Goal: Task Accomplishment & Management: Complete application form

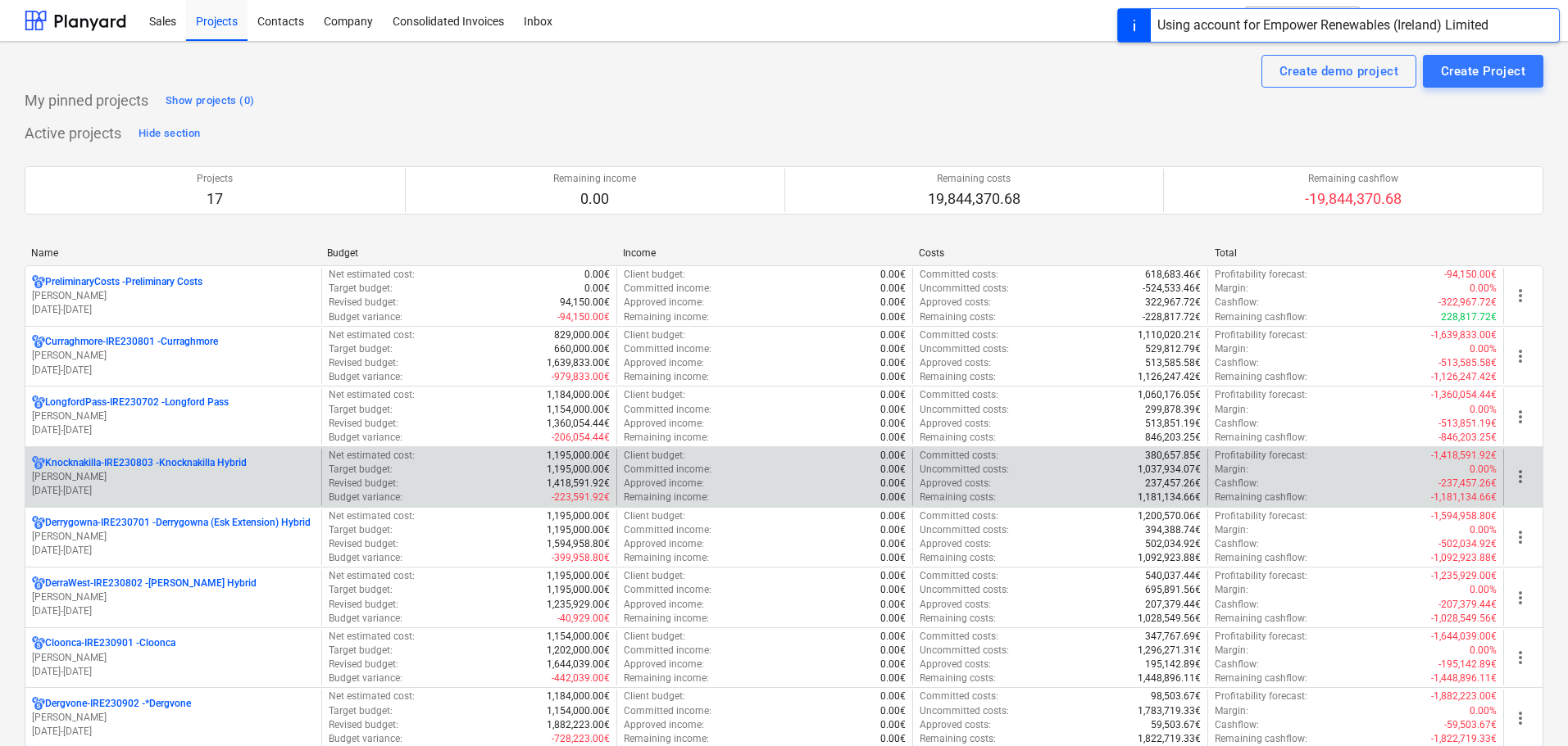
click at [114, 467] on p "Knocknakilla-IRE230803 - Knocknakilla Hybrid" at bounding box center [146, 463] width 202 height 14
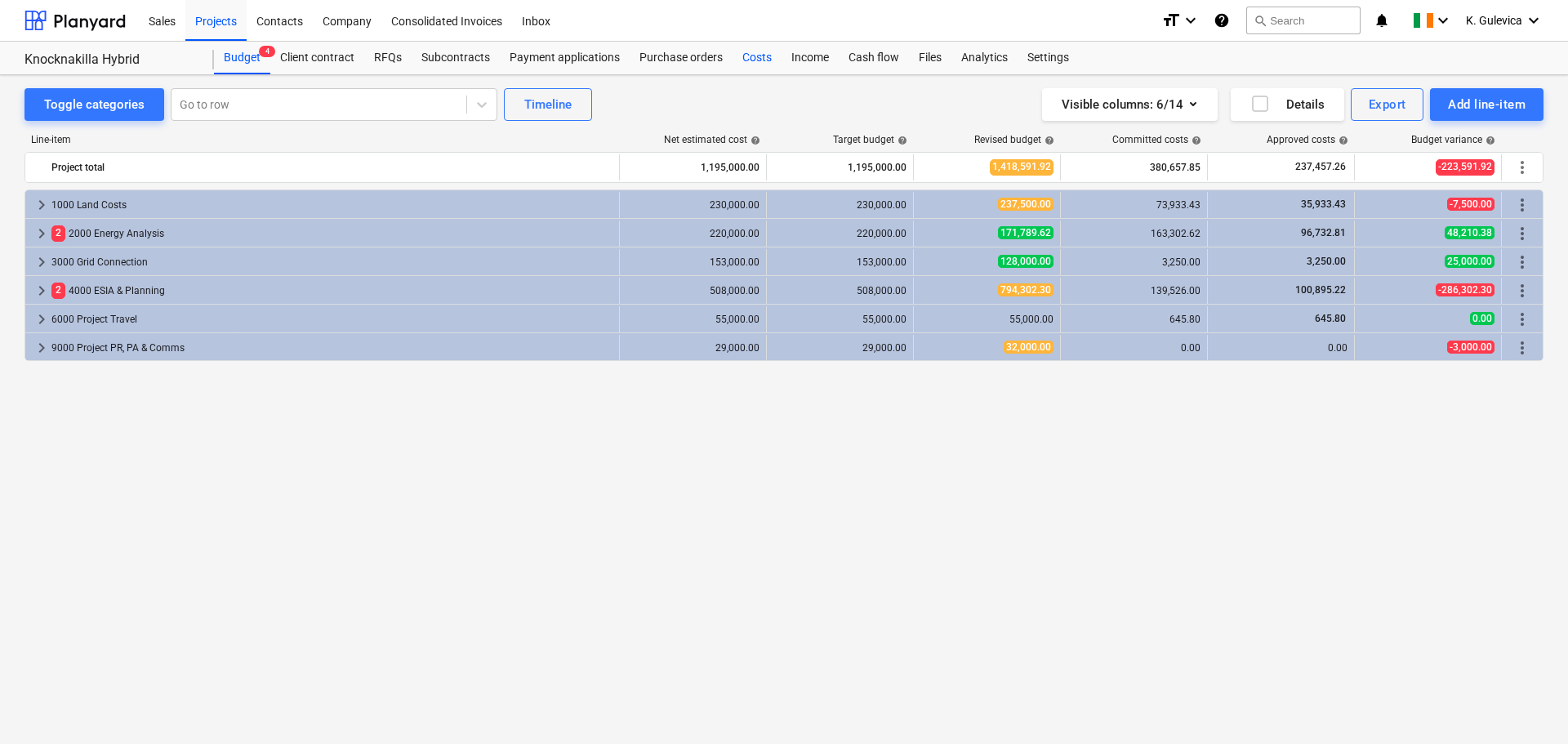
click at [753, 59] on div "Costs" at bounding box center [756, 58] width 49 height 33
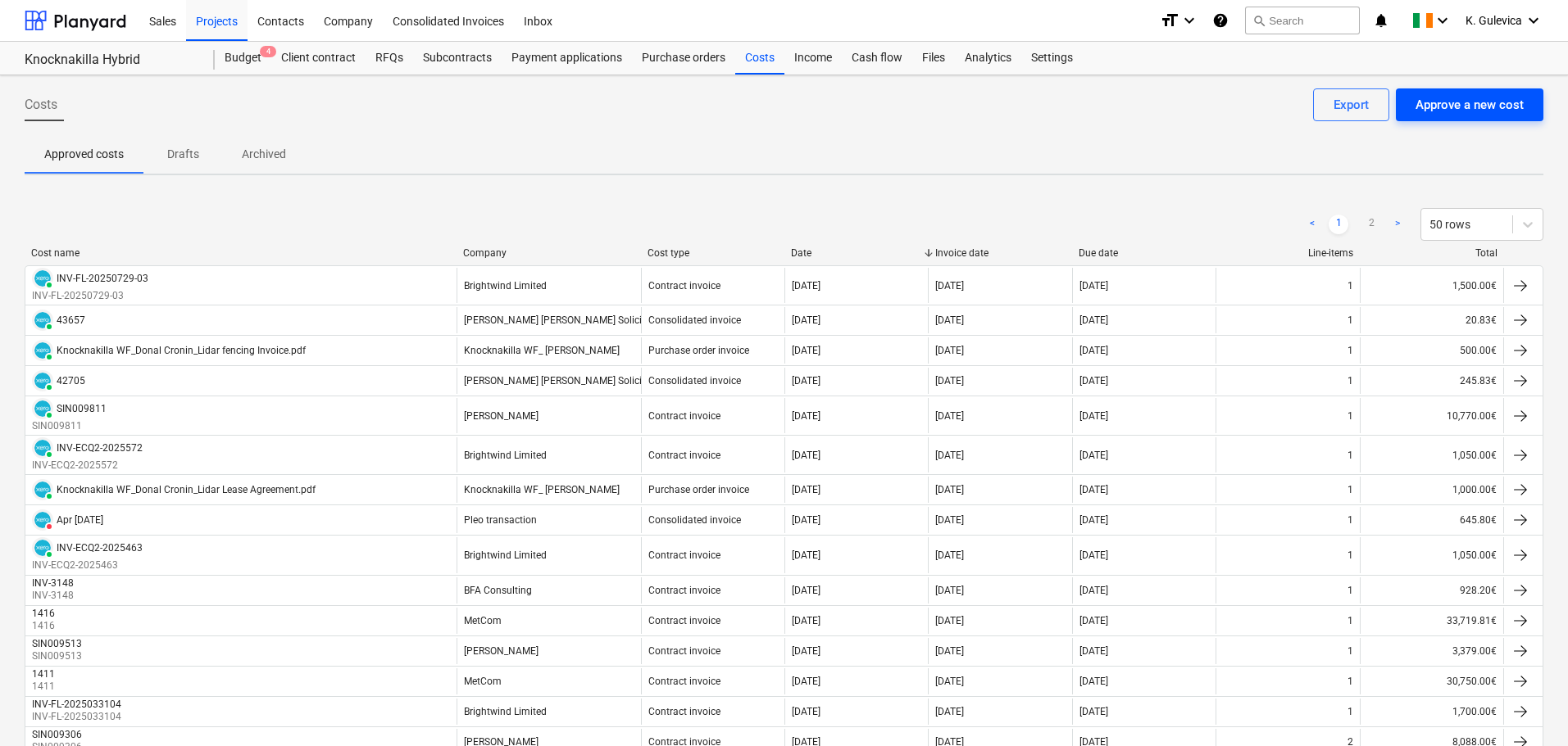
click at [1434, 97] on div "Approve a new cost" at bounding box center [1470, 104] width 108 height 22
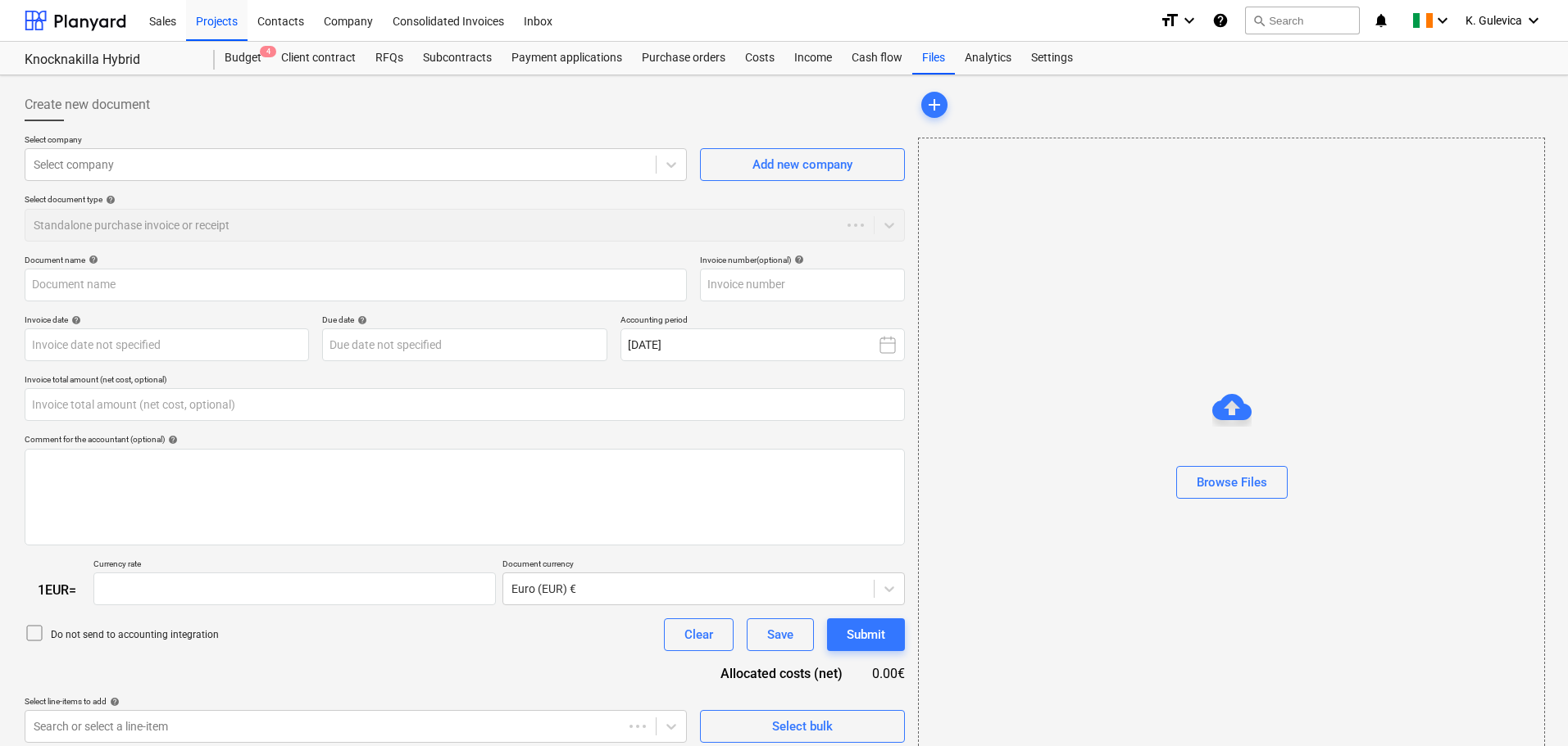
type input "0.00"
type input "1.00"
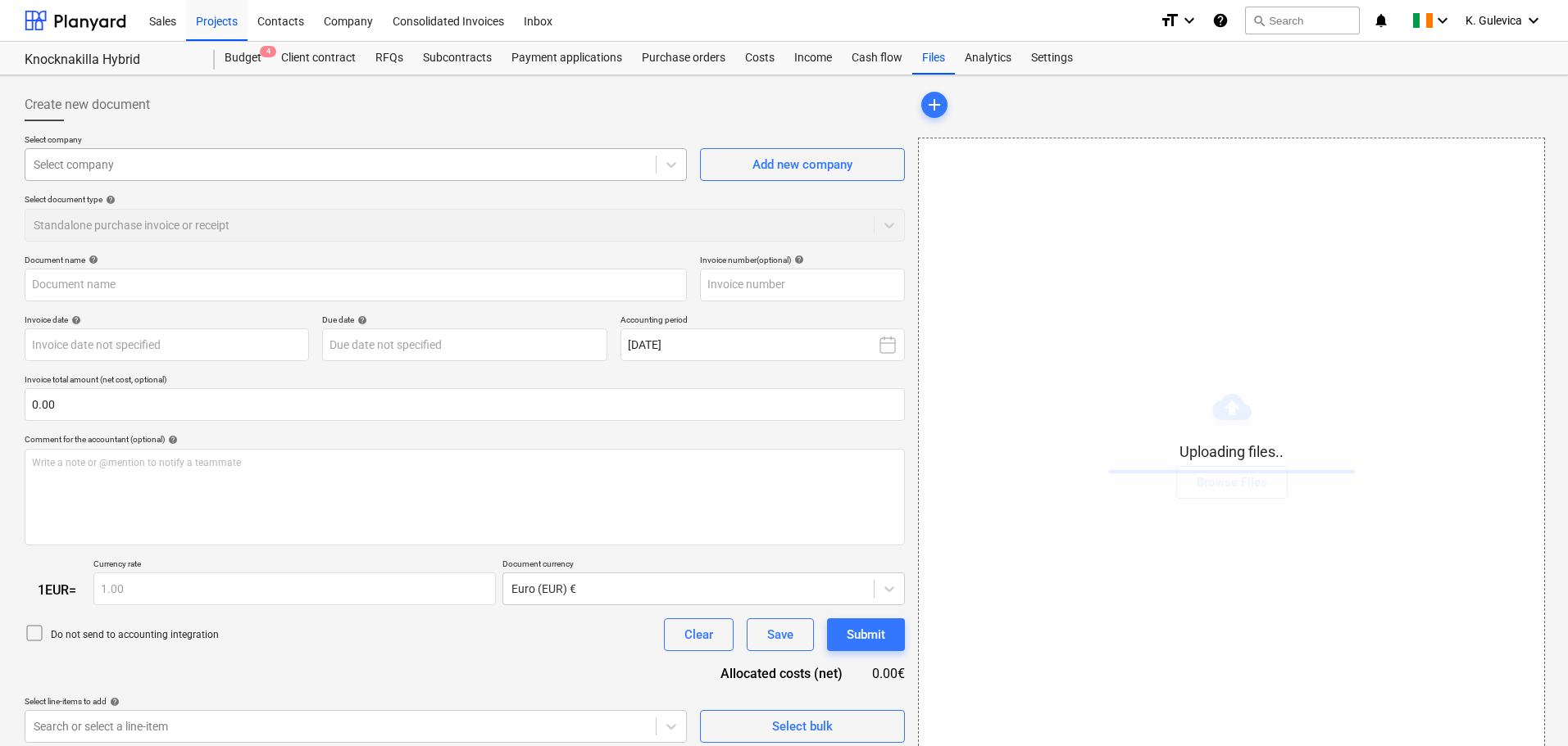
click at [318, 170] on div at bounding box center [341, 164] width 614 height 16
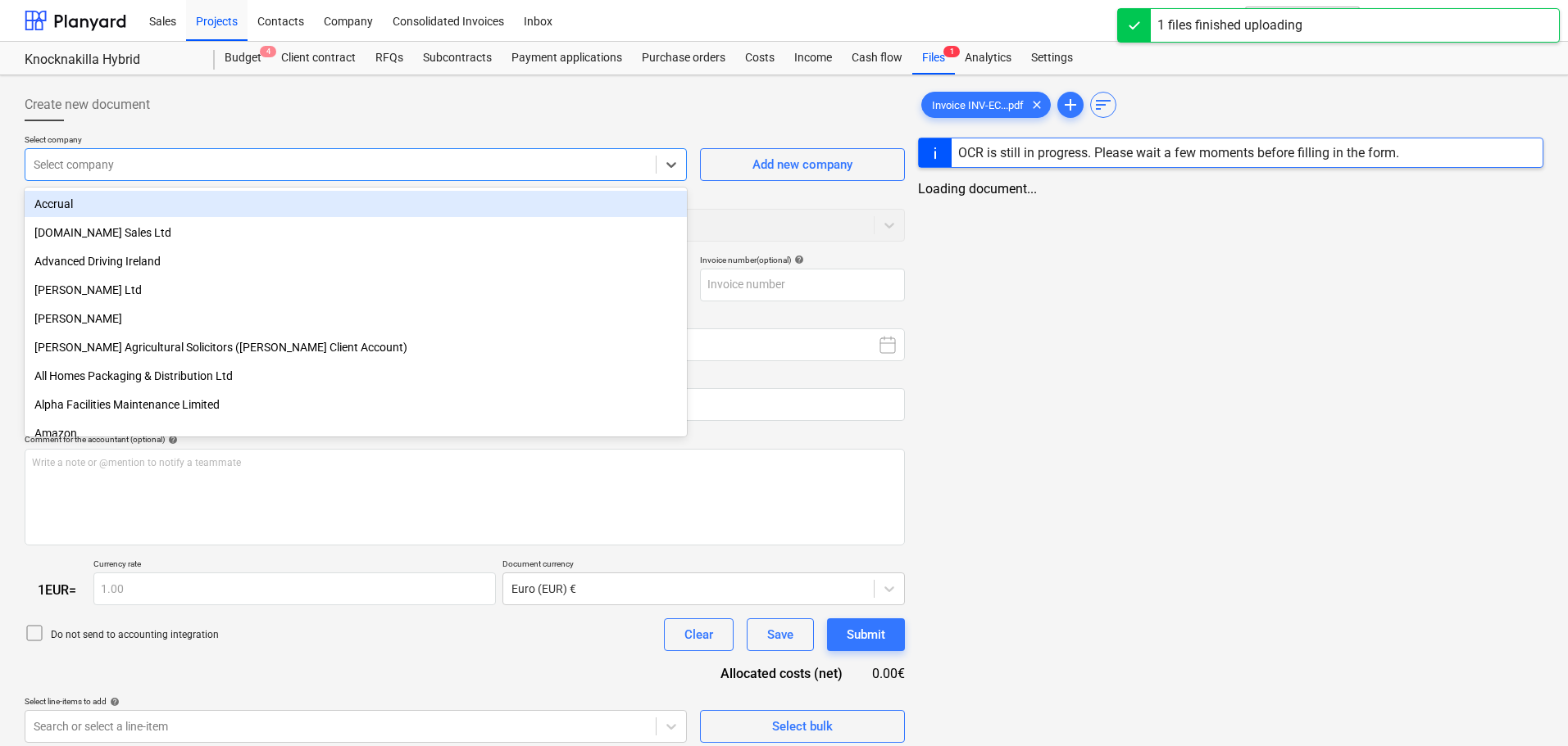
type input "Invoice INV-ECQ3-2025712.pdf"
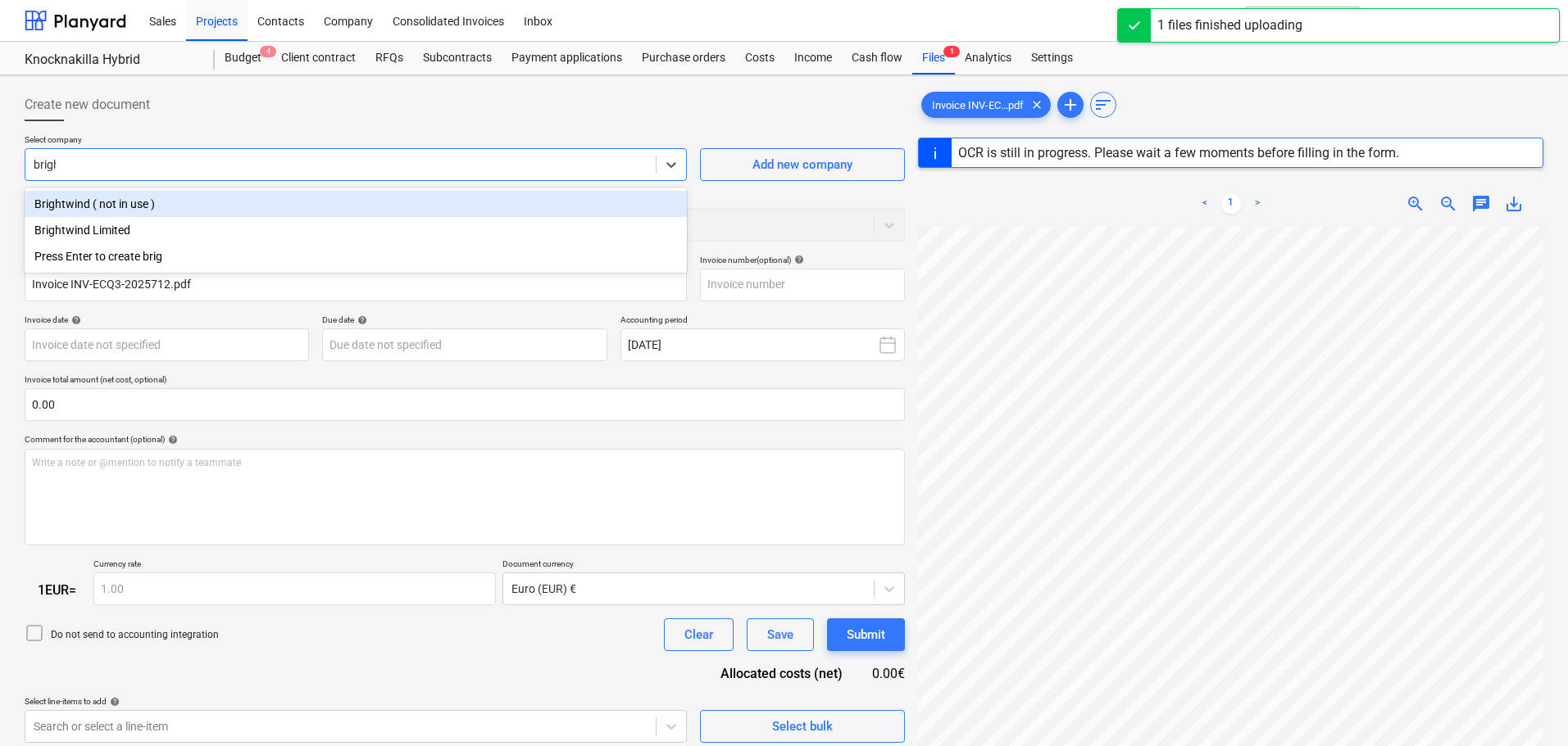
type input "bright"
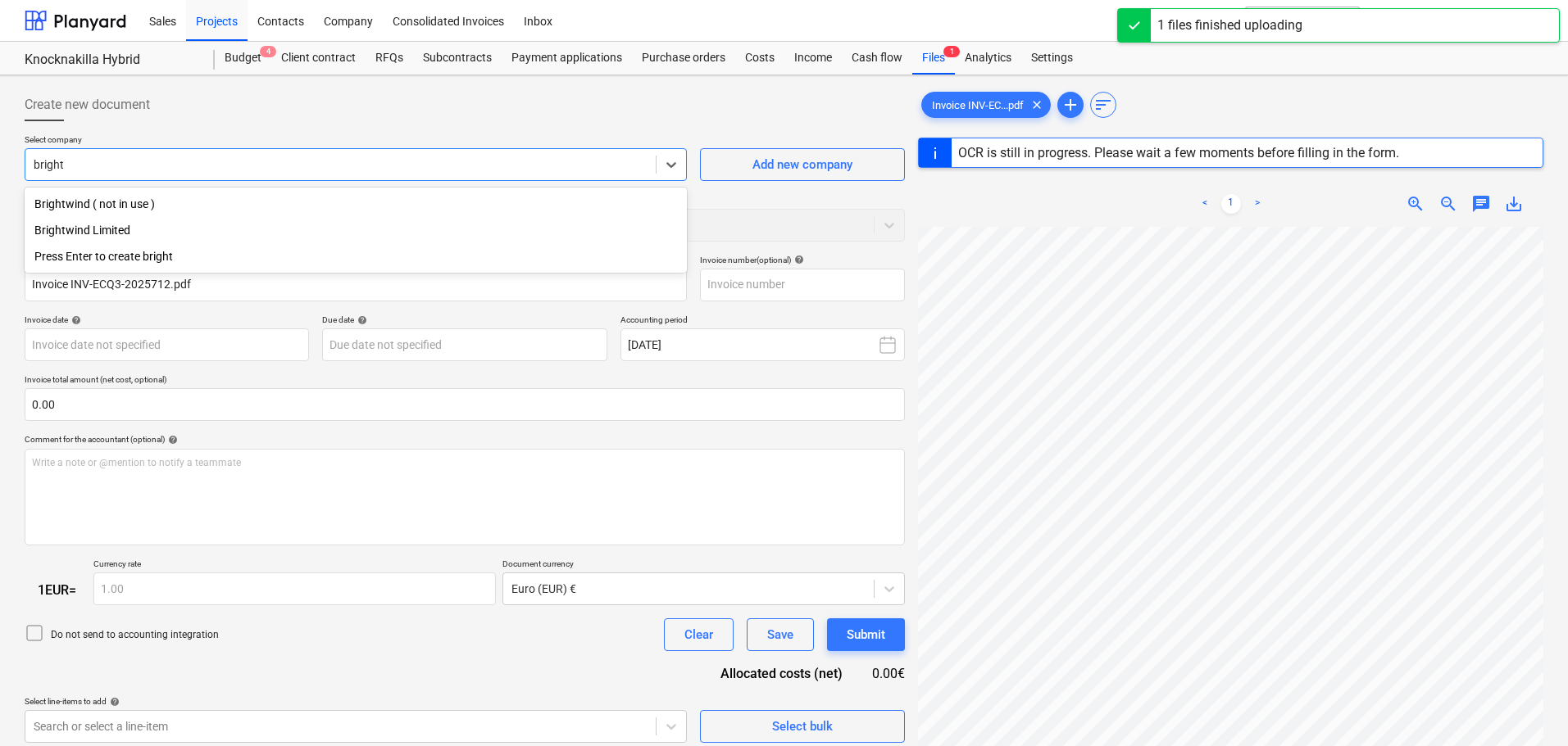
click at [111, 234] on div "Brightwind Limited" at bounding box center [356, 230] width 663 height 26
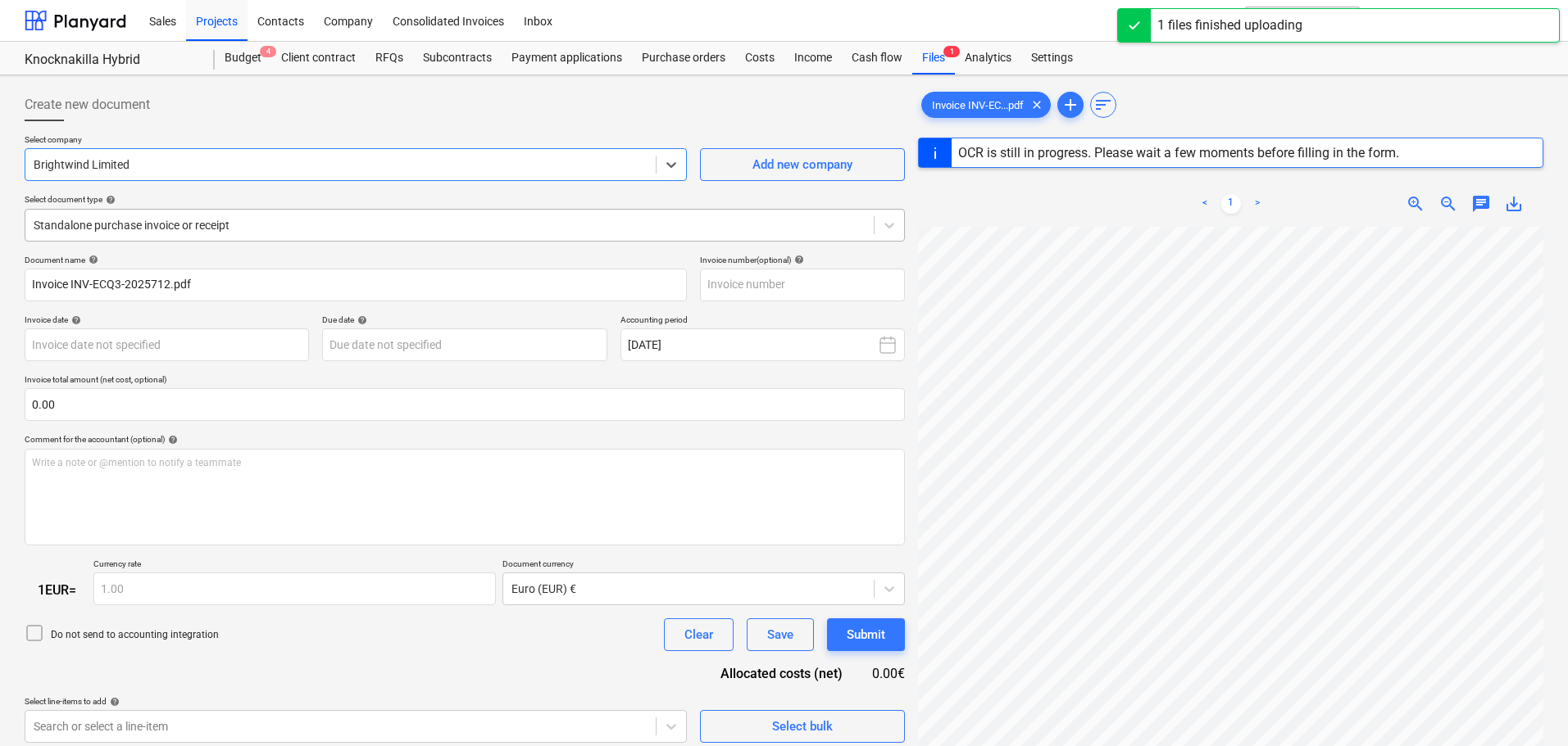
type input "INV-ECQ3-2025712"
type input "[DATE]"
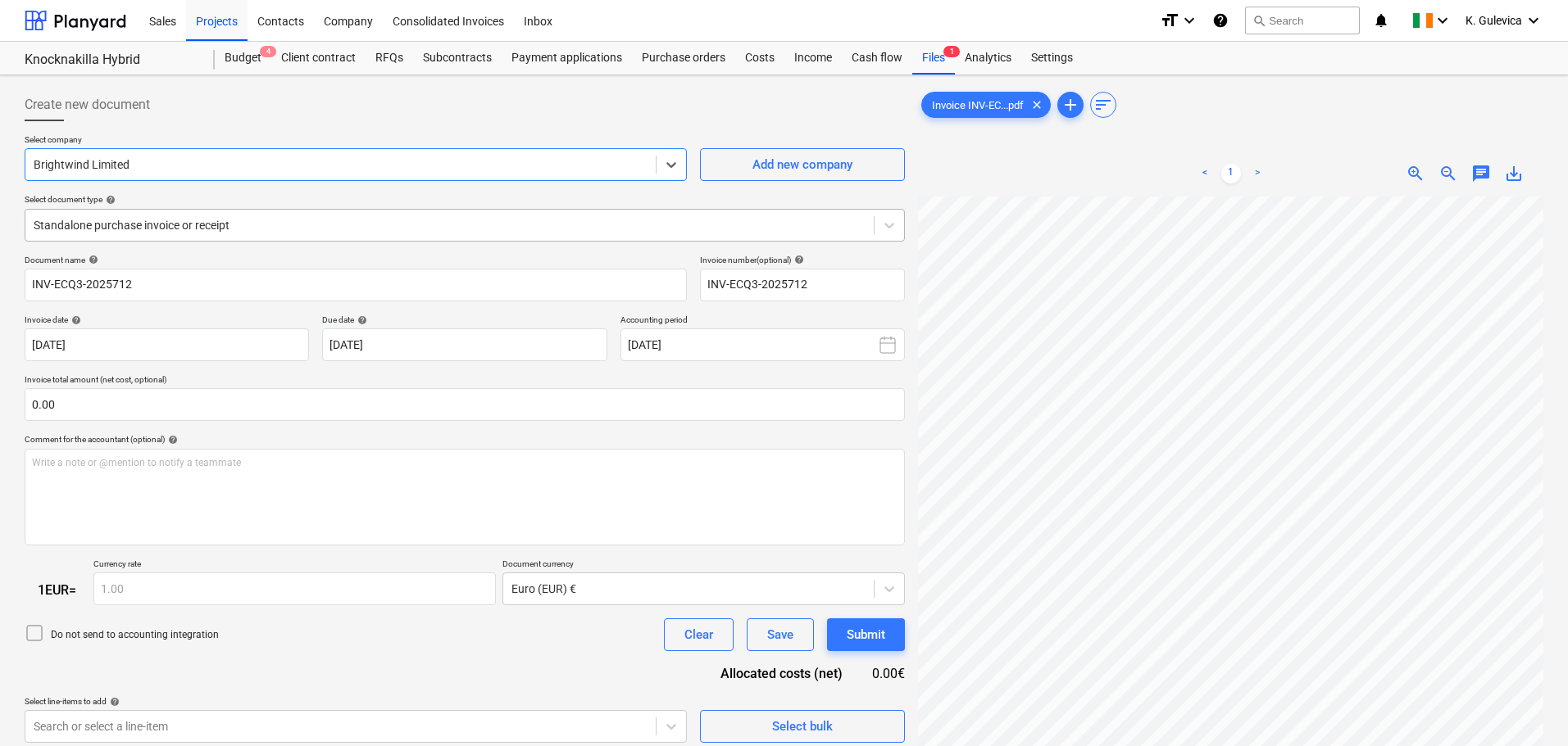
drag, startPoint x: 293, startPoint y: 235, endPoint x: 272, endPoint y: 234, distance: 21.0
click at [293, 234] on div "Standalone purchase invoice or receipt" at bounding box center [449, 225] width 848 height 23
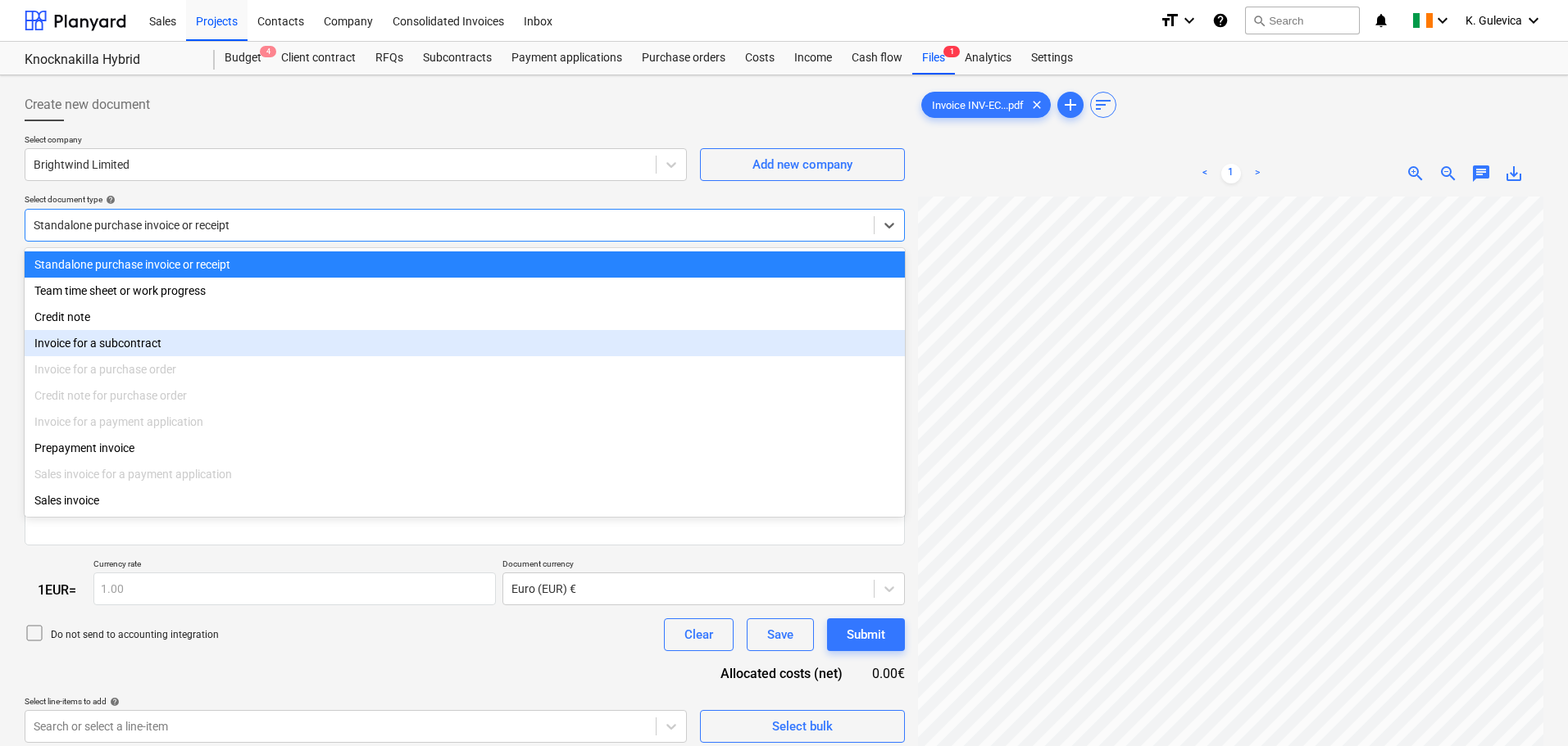
click at [153, 349] on div "Invoice for a subcontract" at bounding box center [465, 343] width 880 height 26
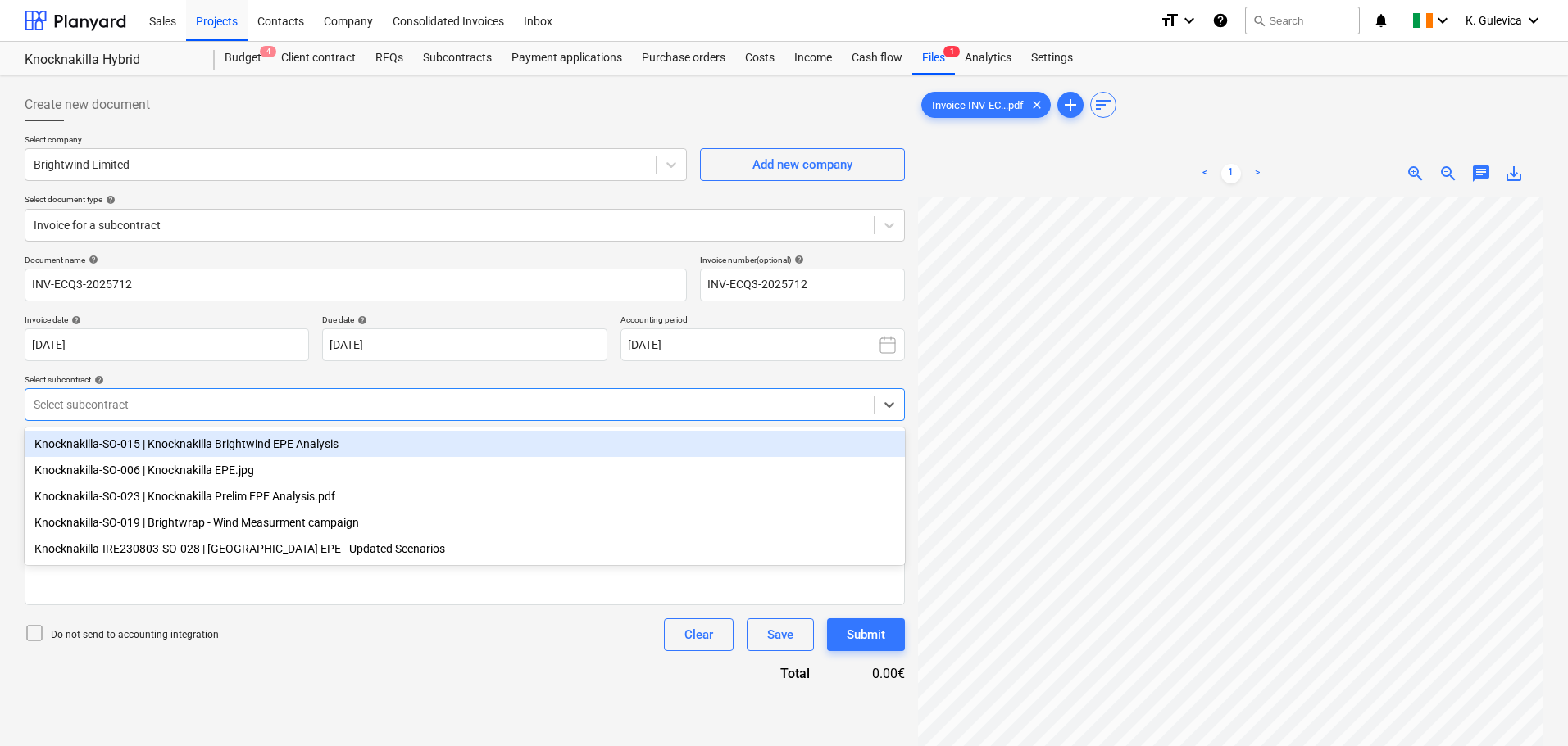
click at [224, 404] on div at bounding box center [450, 404] width 832 height 16
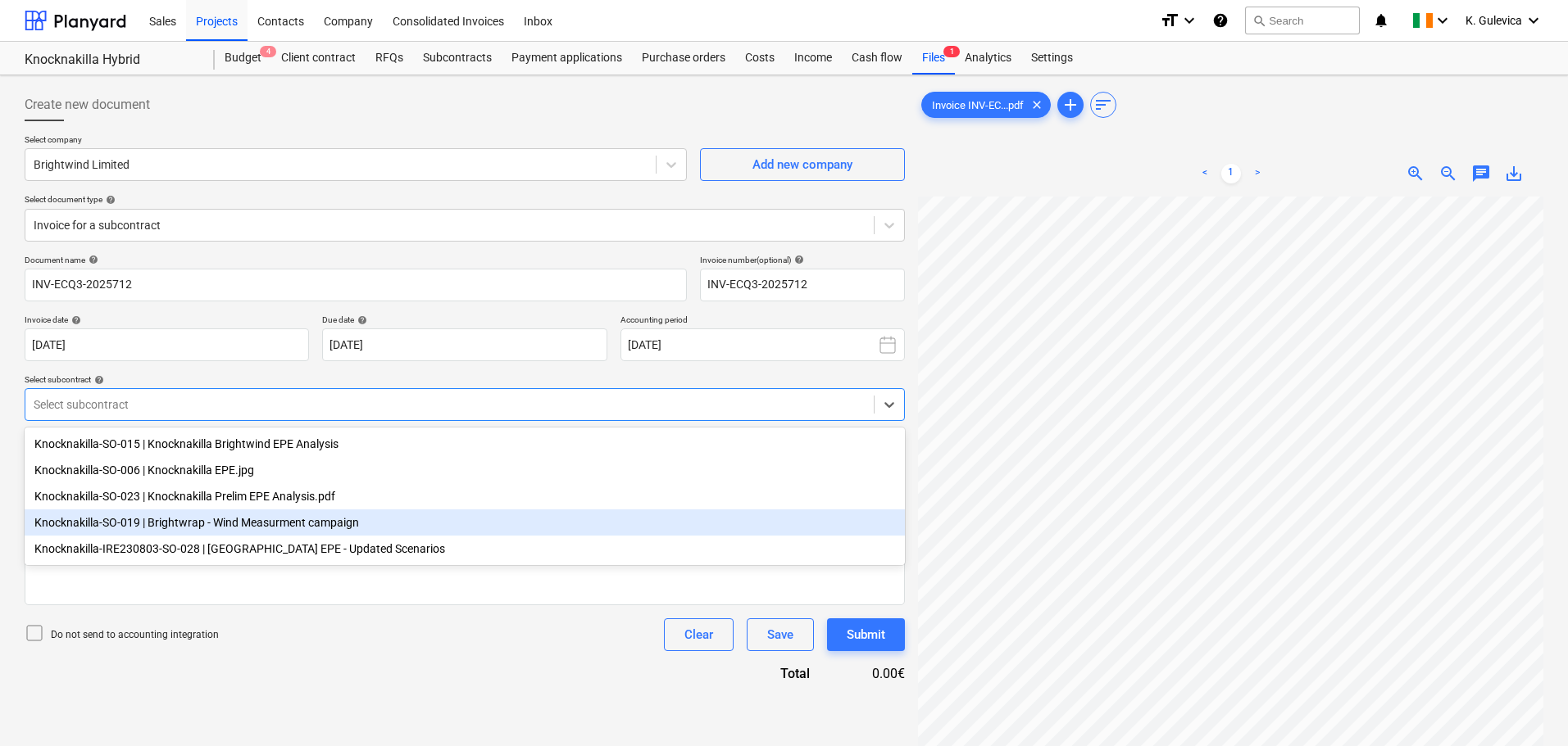
click at [248, 530] on div "Knocknakilla-SO-019 | Brightwrap - Wind Measurment campaign" at bounding box center [465, 523] width 880 height 26
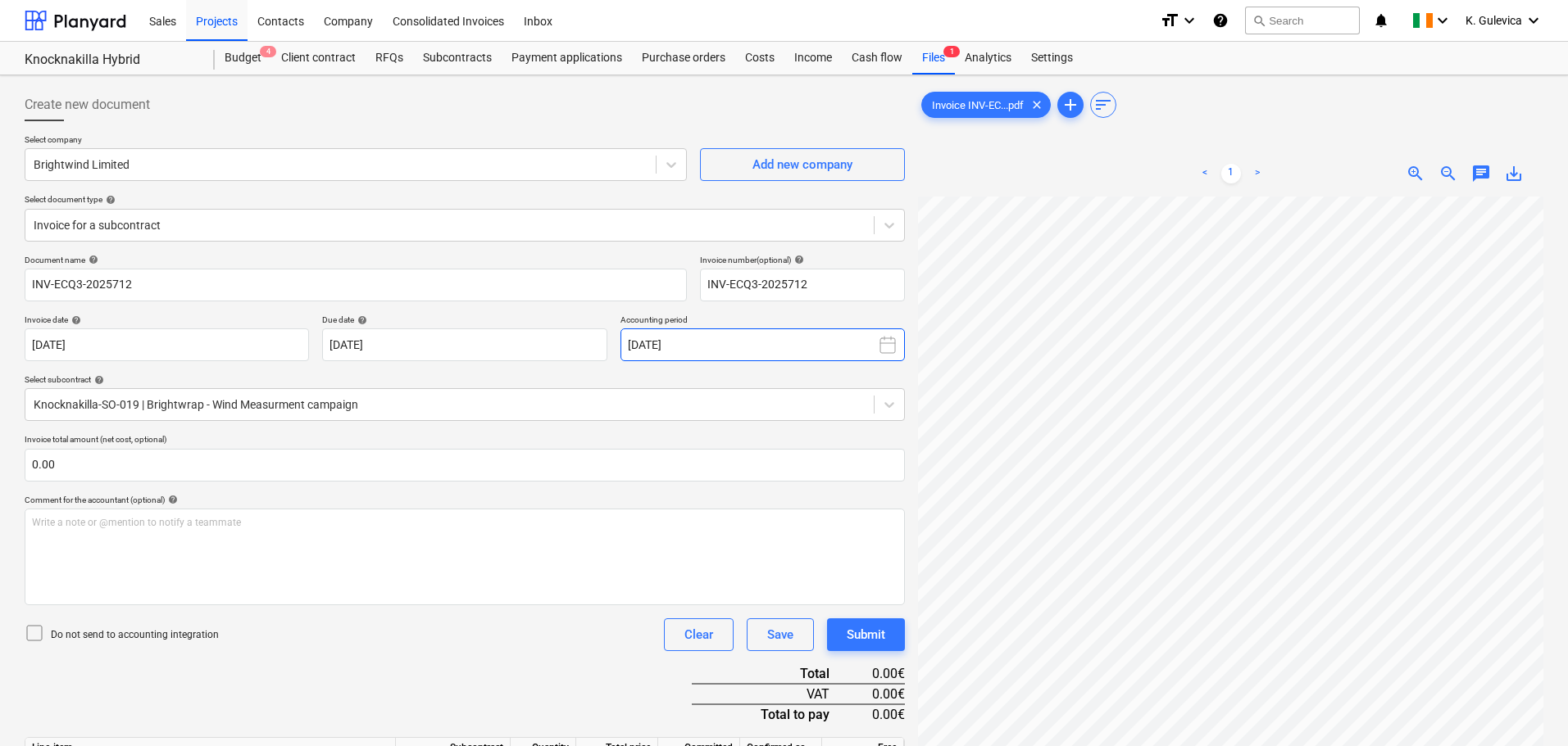
click at [754, 336] on button "[DATE]" at bounding box center [763, 345] width 285 height 33
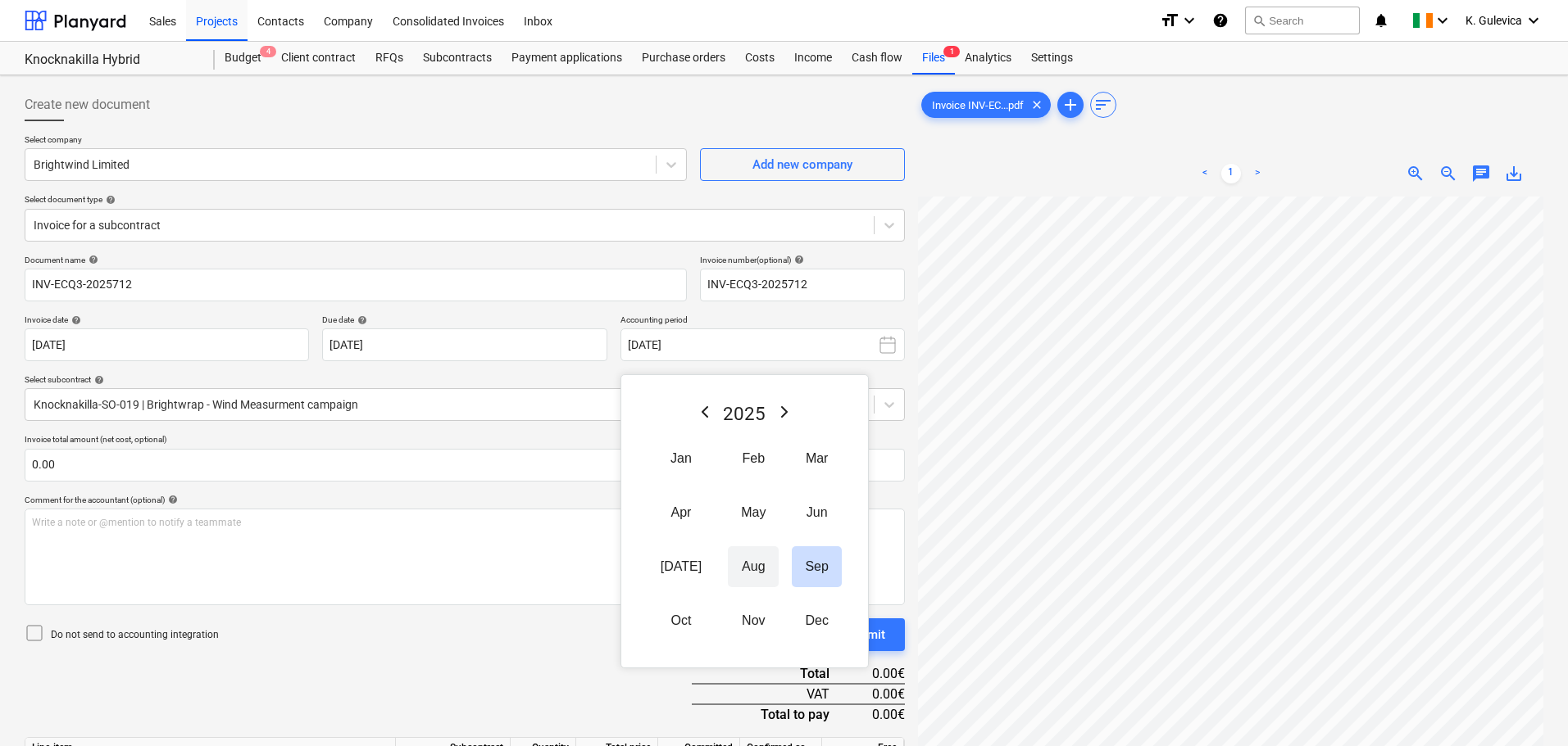
click at [732, 583] on button "Aug" at bounding box center [753, 567] width 51 height 41
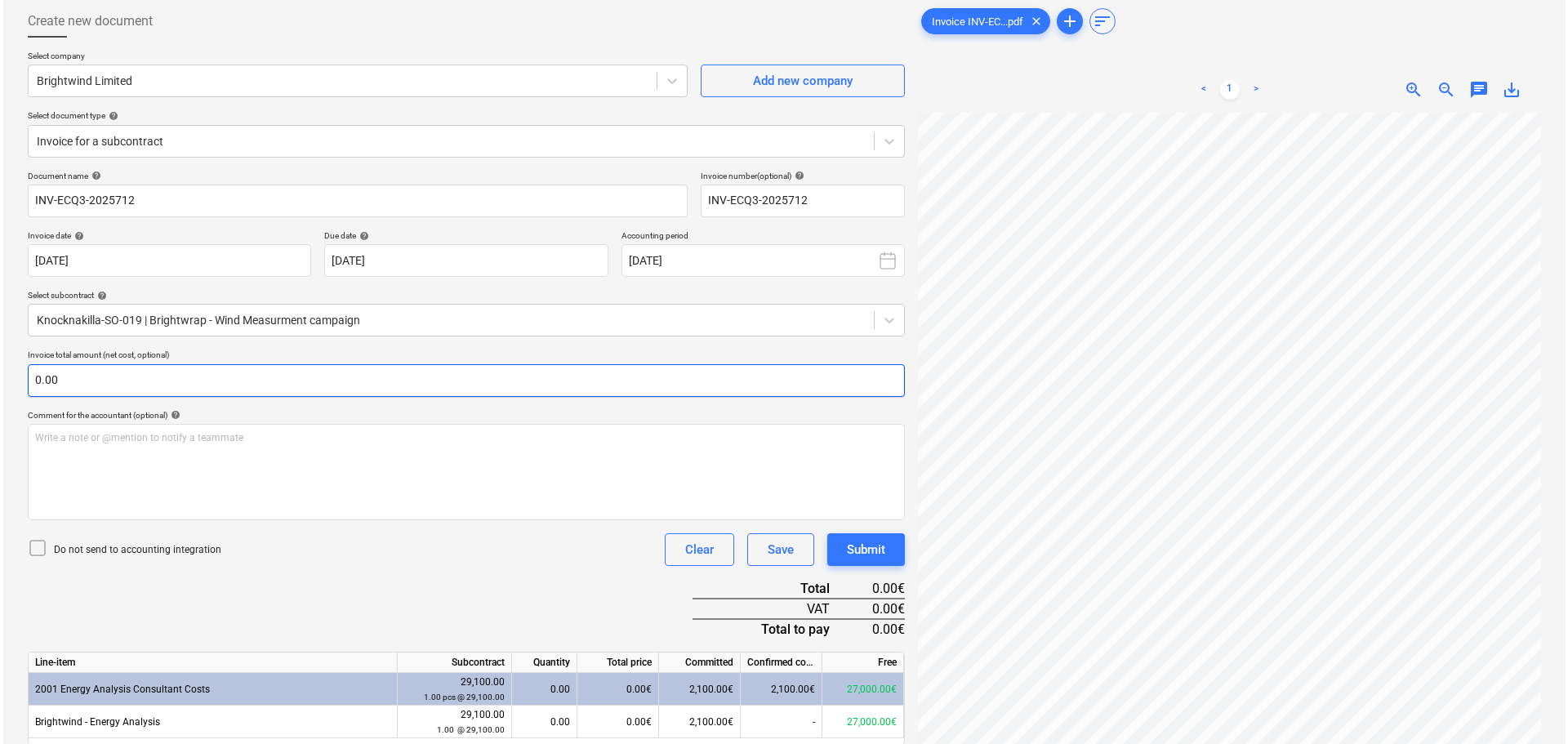
scroll to position [163, 0]
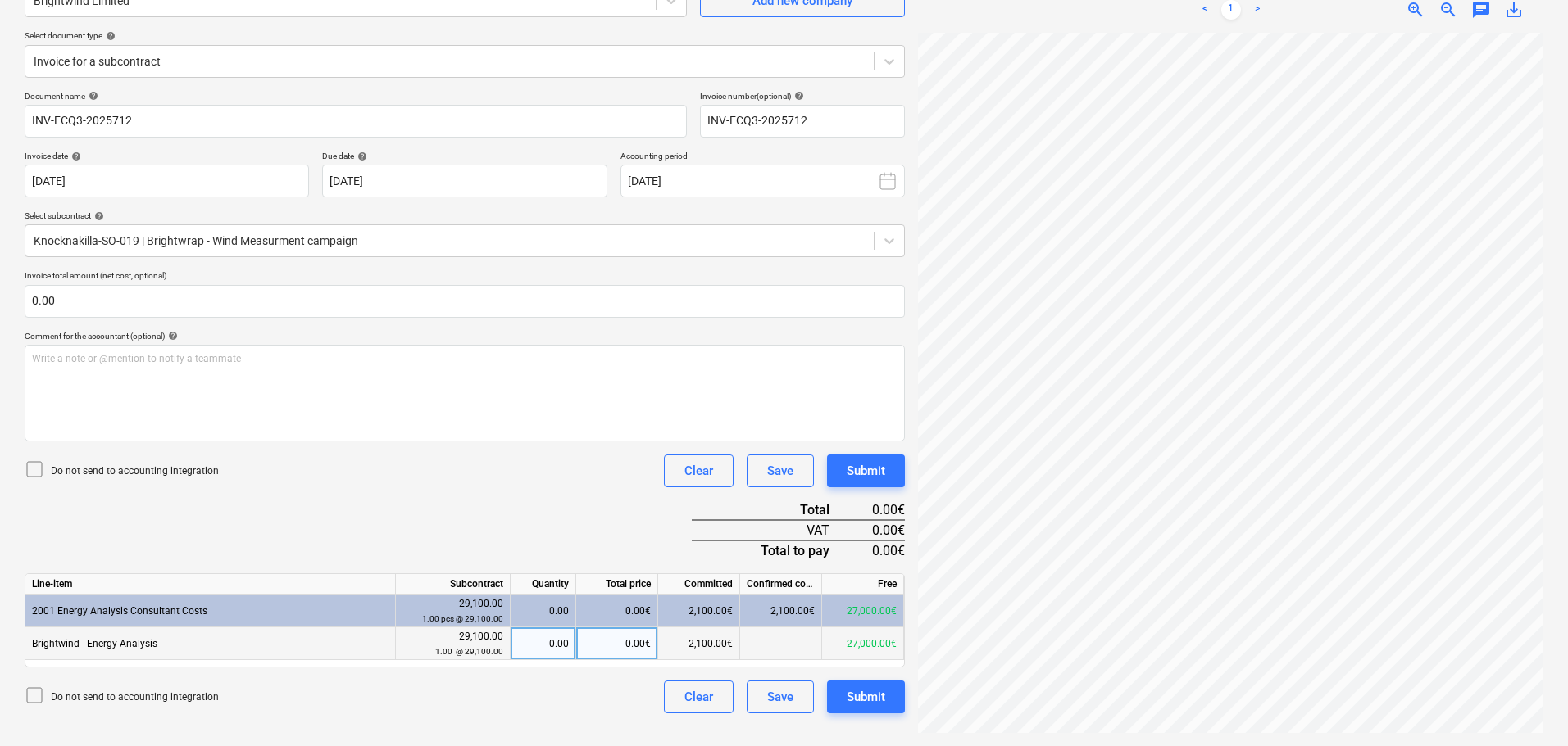
click at [620, 643] on div "0.00€" at bounding box center [617, 644] width 82 height 33
type input "1050"
click at [878, 693] on div "Submit" at bounding box center [866, 697] width 39 height 22
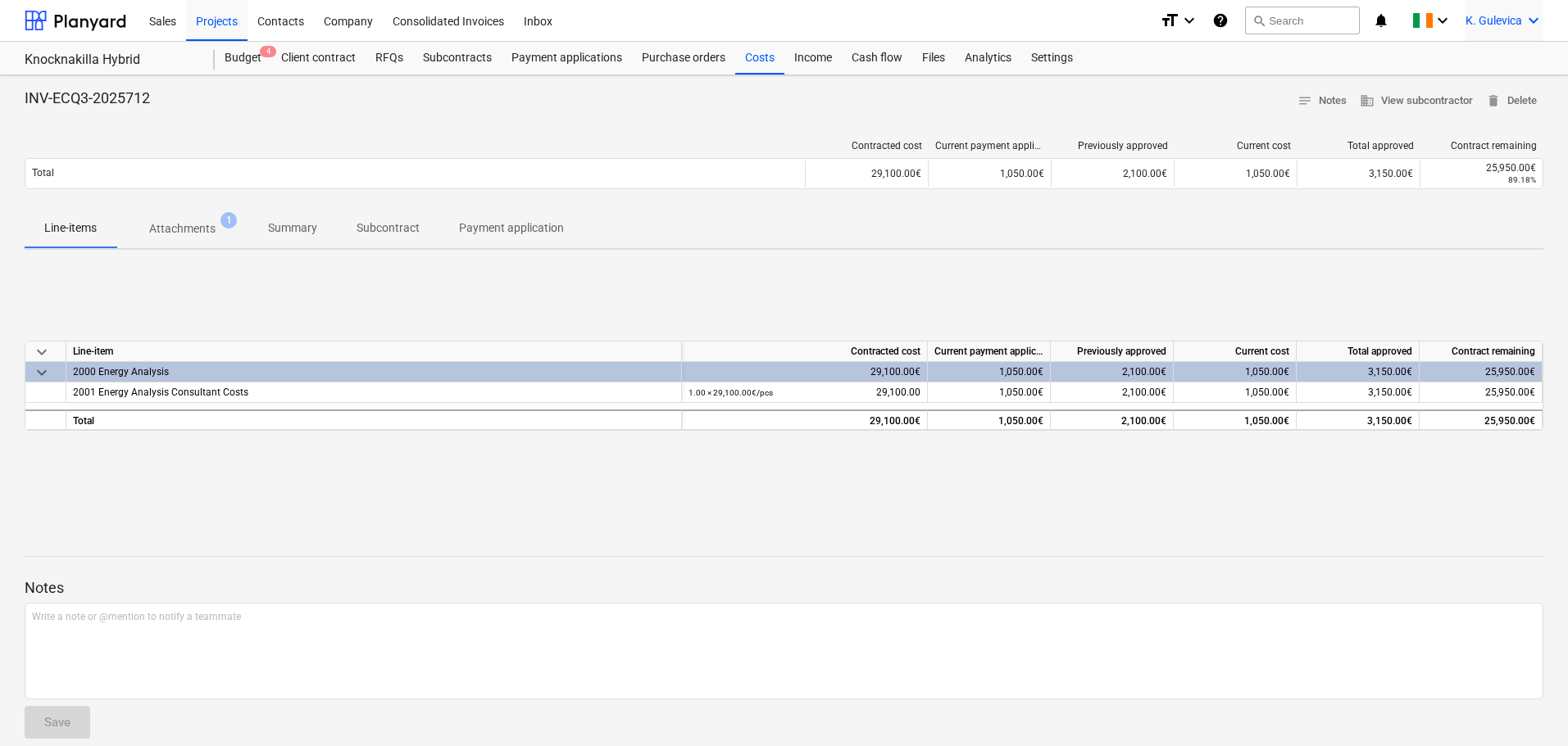
click at [1480, 19] on span "K. Gulevica" at bounding box center [1495, 20] width 57 height 13
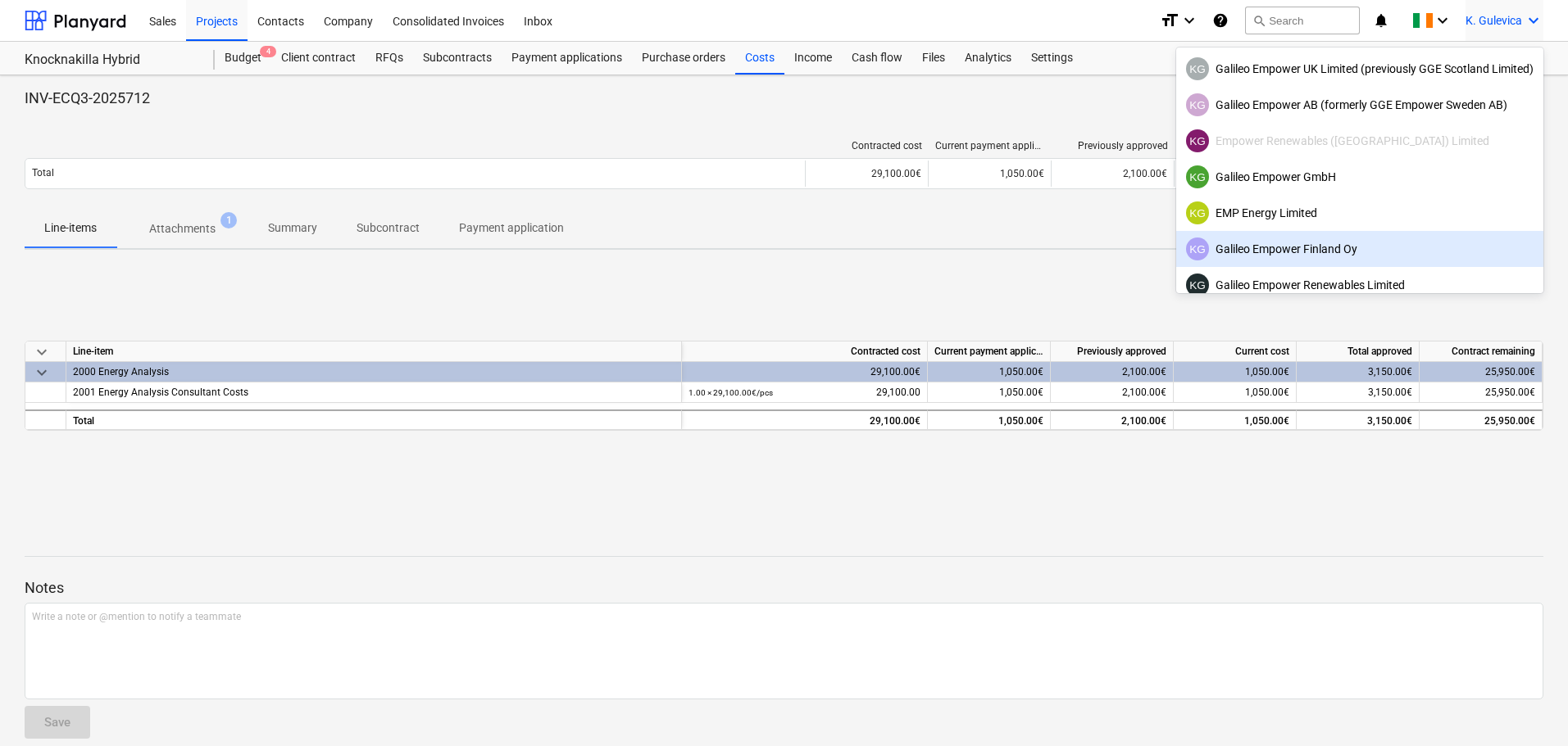
click at [1340, 237] on div "KG Galileo Empower Finland Oy" at bounding box center [1360, 249] width 368 height 36
